Goal: Task Accomplishment & Management: Manage account settings

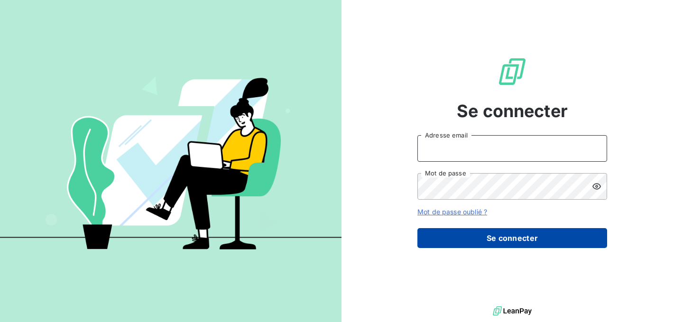
type input "[PERSON_NAME][EMAIL_ADDRESS][DOMAIN_NAME]"
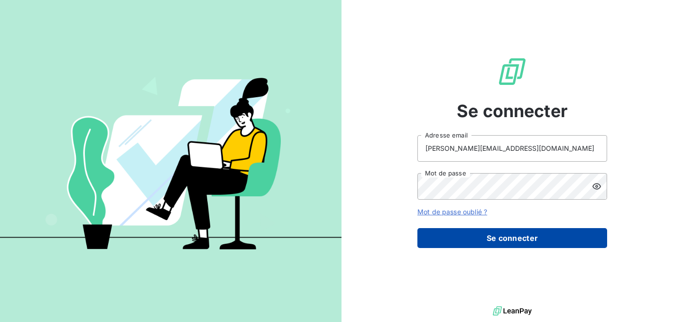
click at [434, 244] on button "Se connecter" at bounding box center [512, 238] width 190 height 20
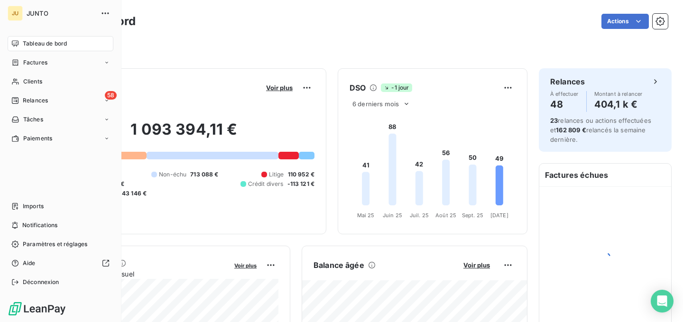
click at [18, 90] on nav "Tableau de bord Factures Clients 58 Relances Tâches Paiements" at bounding box center [61, 91] width 106 height 110
click at [20, 97] on div "Relances" at bounding box center [29, 100] width 37 height 9
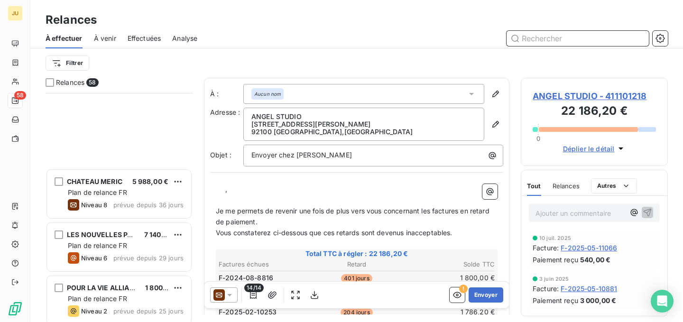
scroll to position [937, 0]
